Goal: Task Accomplishment & Management: Complete application form

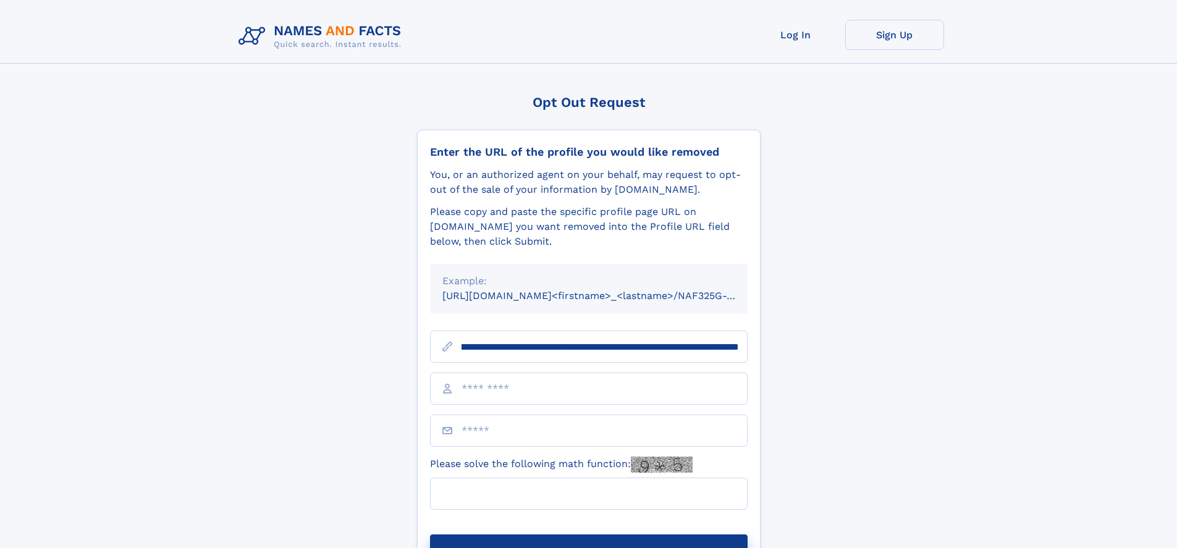
scroll to position [0, 150]
type input "**********"
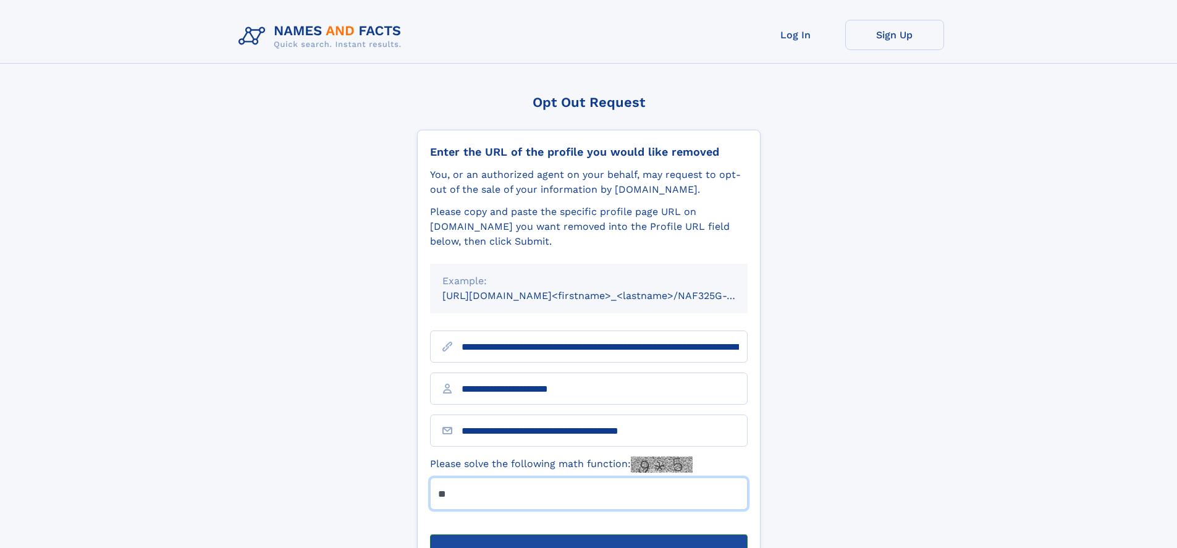
type input "**"
click at [588, 534] on button "Submit Opt Out Request" at bounding box center [588, 554] width 317 height 40
